Goal: Task Accomplishment & Management: Use online tool/utility

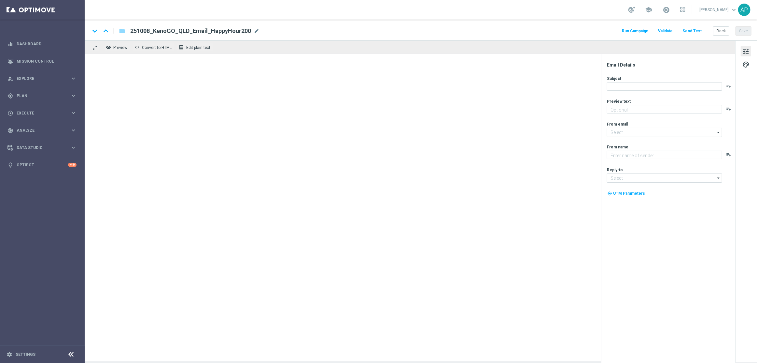
type textarea "Get 50% back in BONUS CASH!"
type textarea "KenoGO"
type input "[EMAIL_ADDRESS][DOMAIN_NAME]"
type textarea "Get 50% back in BONUS CASH!"
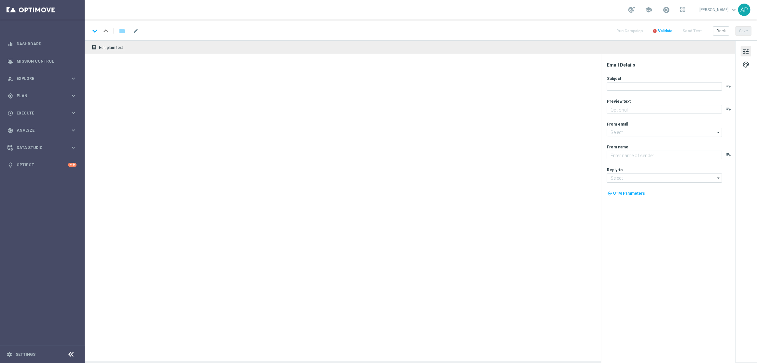
type input "[EMAIL_ADDRESS][DOMAIN_NAME]"
type textarea "KenoGO"
type input "[EMAIL_ADDRESS][DOMAIN_NAME]"
type textarea "Get 50% back in BONUS CASH!"
type input "[EMAIL_ADDRESS][DOMAIN_NAME]"
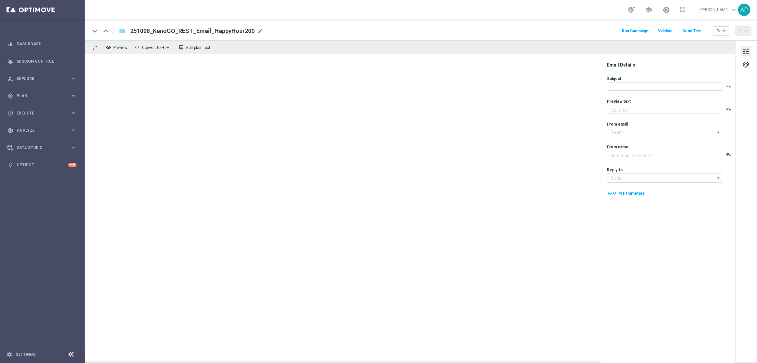
type textarea "KenoGO"
type input "[EMAIL_ADDRESS][DOMAIN_NAME]"
